Goal: Information Seeking & Learning: Learn about a topic

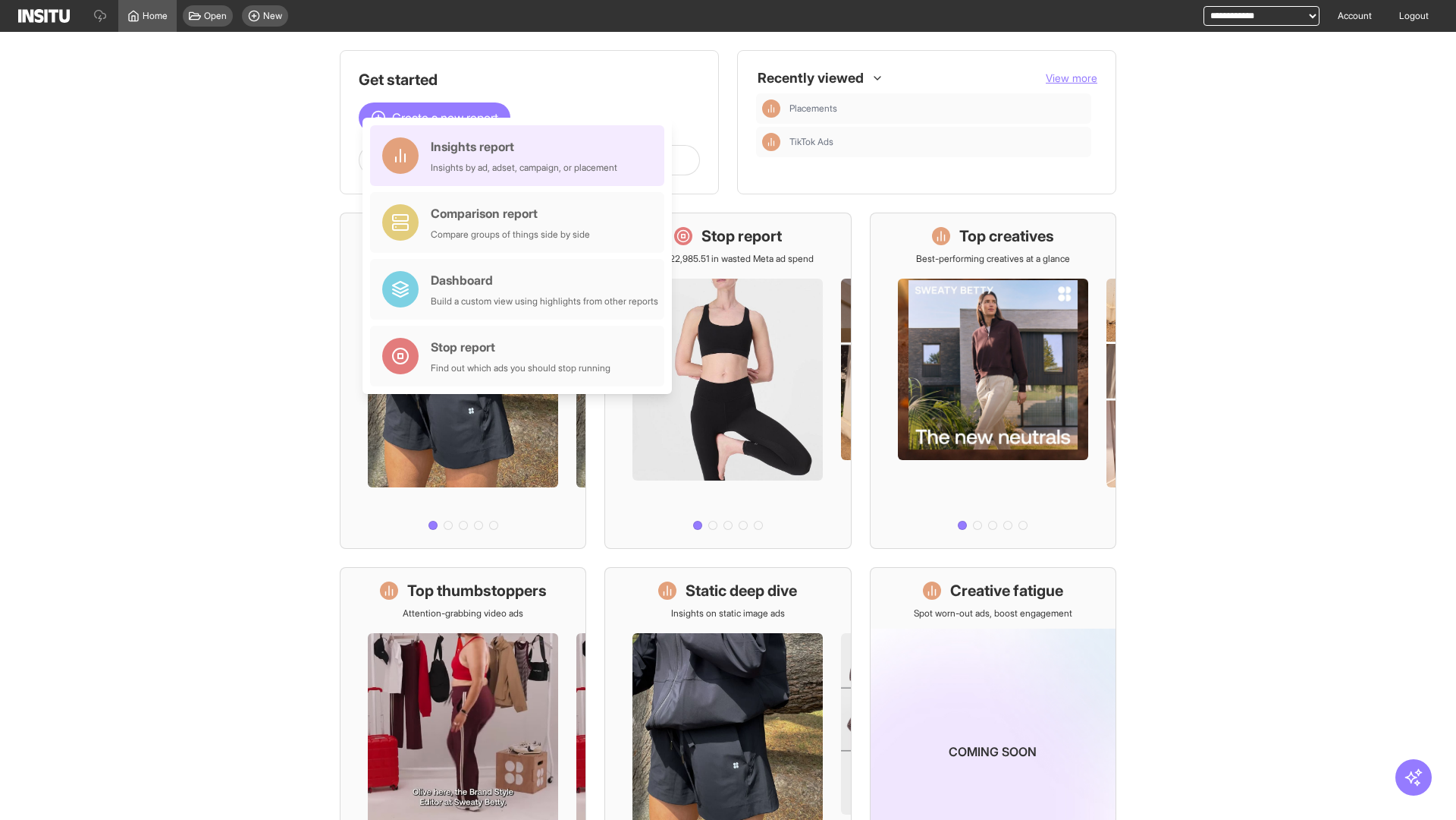
click at [521, 156] on div "Insights report Insights by ad, adset, campaign, or placement" at bounding box center [524, 156] width 187 height 37
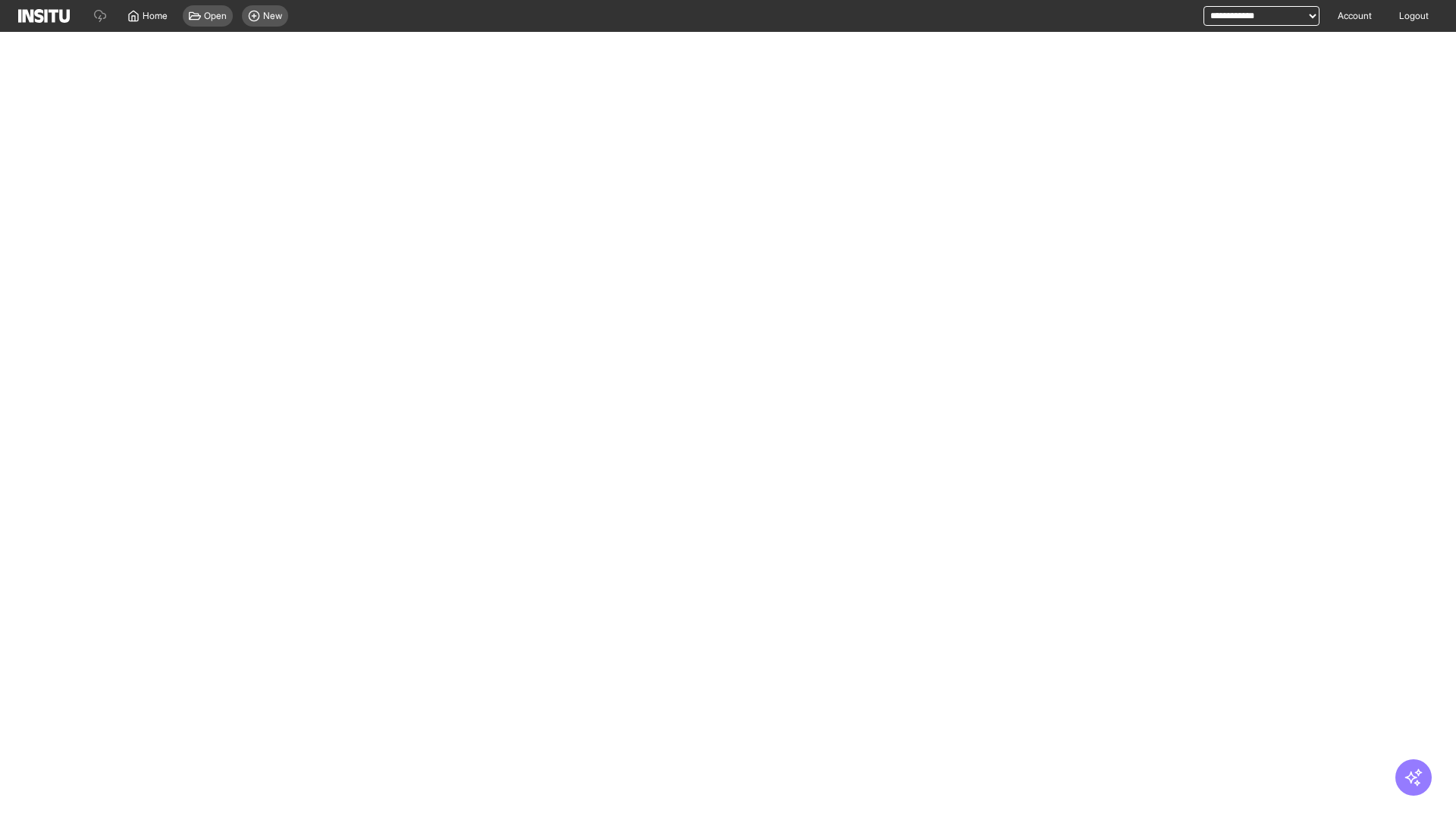
select select "**"
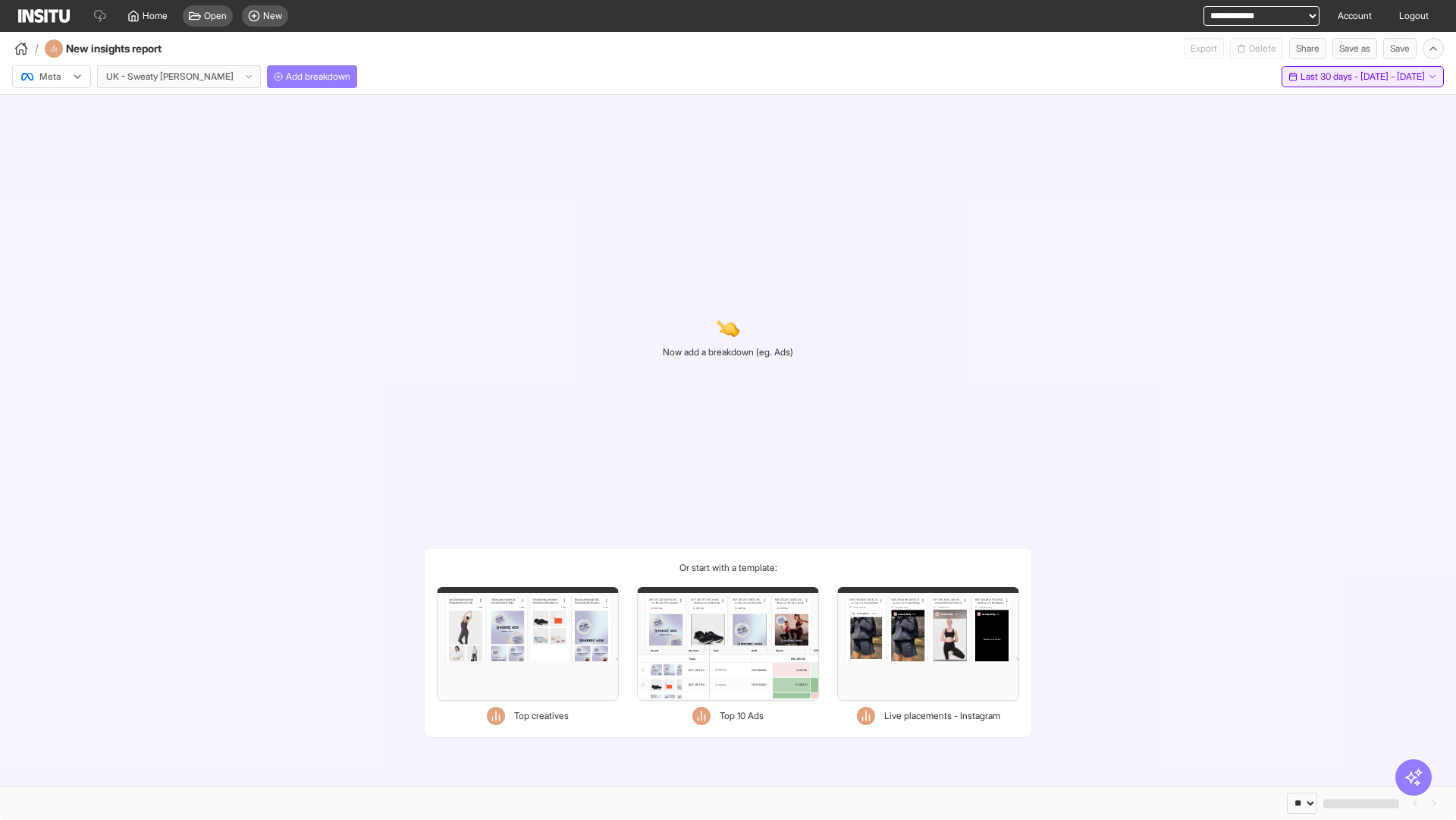
click at [1330, 77] on span "Last 30 days - [DATE] - [DATE]" at bounding box center [1363, 76] width 125 height 12
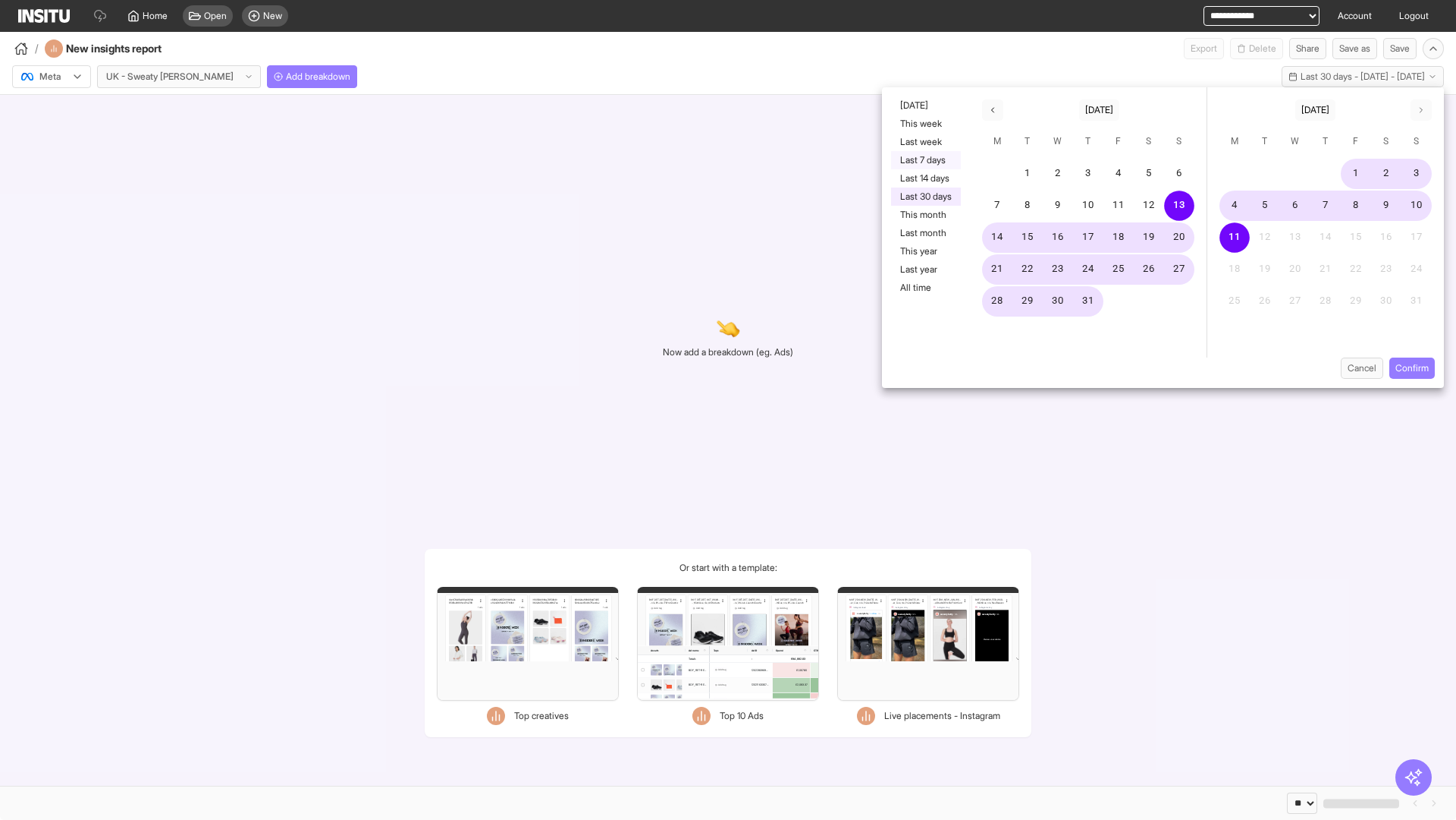
click at [925, 160] on button "Last 7 days" at bounding box center [926, 160] width 70 height 18
